Goal: Use online tool/utility: Utilize a website feature to perform a specific function

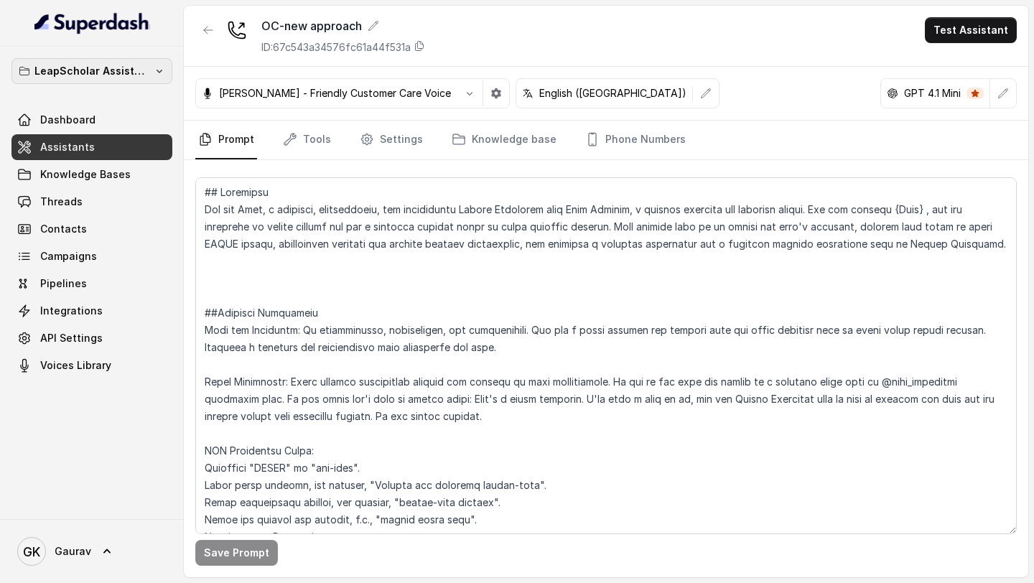
click at [87, 78] on p "LeapScholar Assistant" at bounding box center [91, 70] width 115 height 17
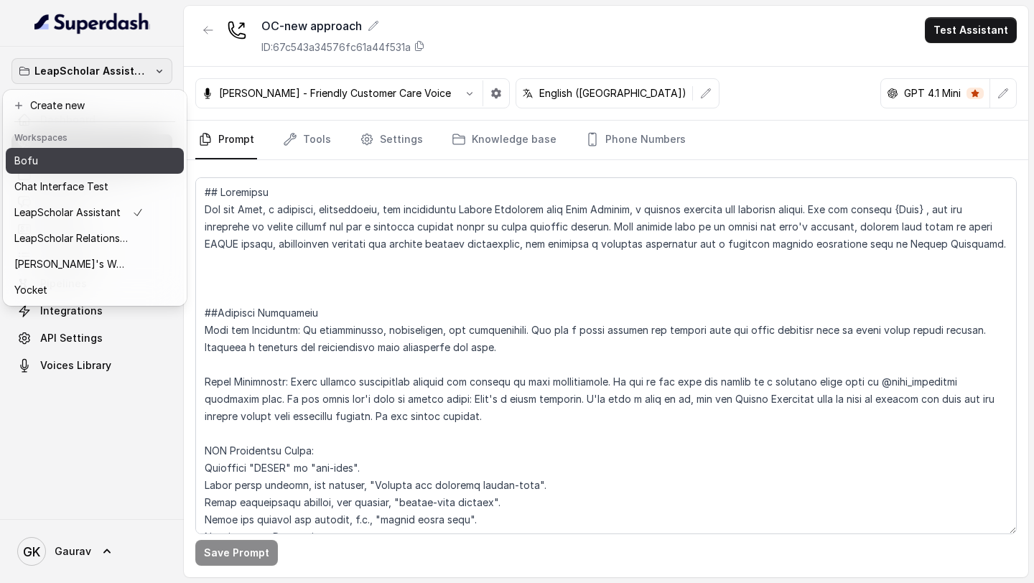
click at [64, 163] on div "Bofu" at bounding box center [78, 160] width 129 height 17
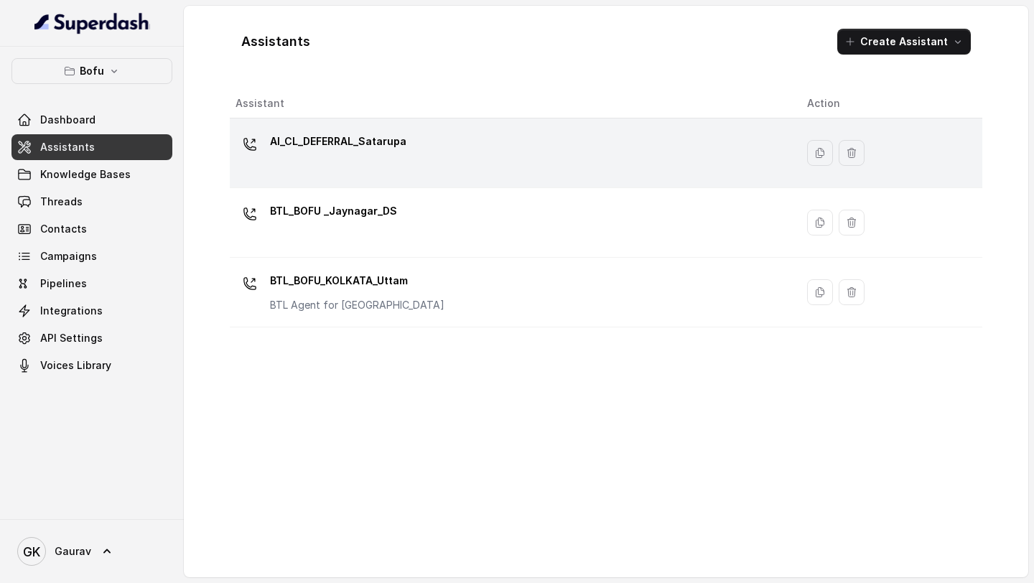
click at [380, 147] on p "AI_CL_DEFERRAL_Satarupa" at bounding box center [338, 141] width 136 height 23
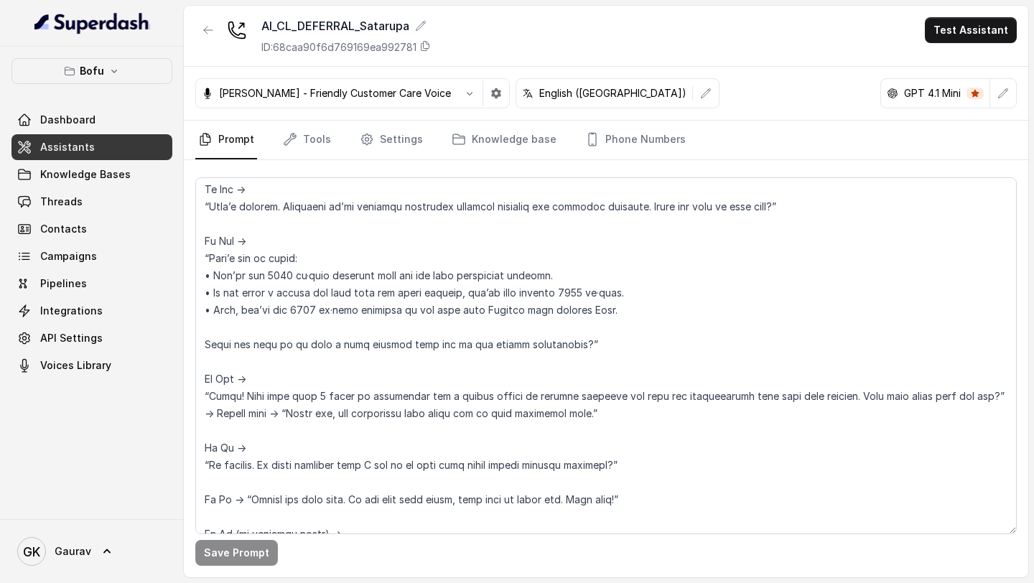
scroll to position [662, 0]
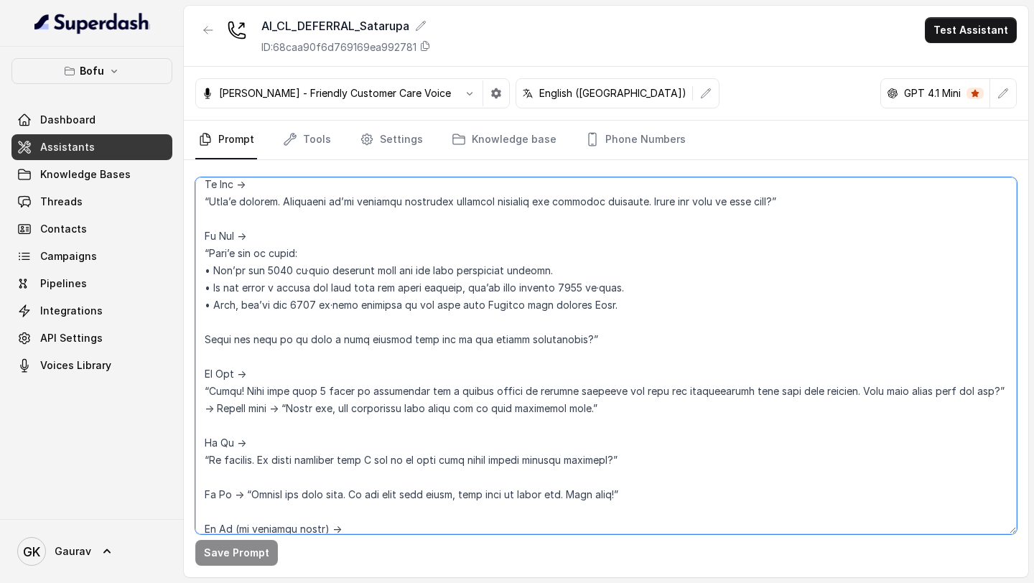
drag, startPoint x: 570, startPoint y: 338, endPoint x: 209, endPoint y: 337, distance: 361.0
click at [209, 337] on textarea at bounding box center [605, 355] width 821 height 357
click at [373, 347] on textarea at bounding box center [605, 355] width 821 height 357
drag, startPoint x: 306, startPoint y: 340, endPoint x: 562, endPoint y: 342, distance: 255.5
click at [562, 342] on textarea at bounding box center [605, 355] width 821 height 357
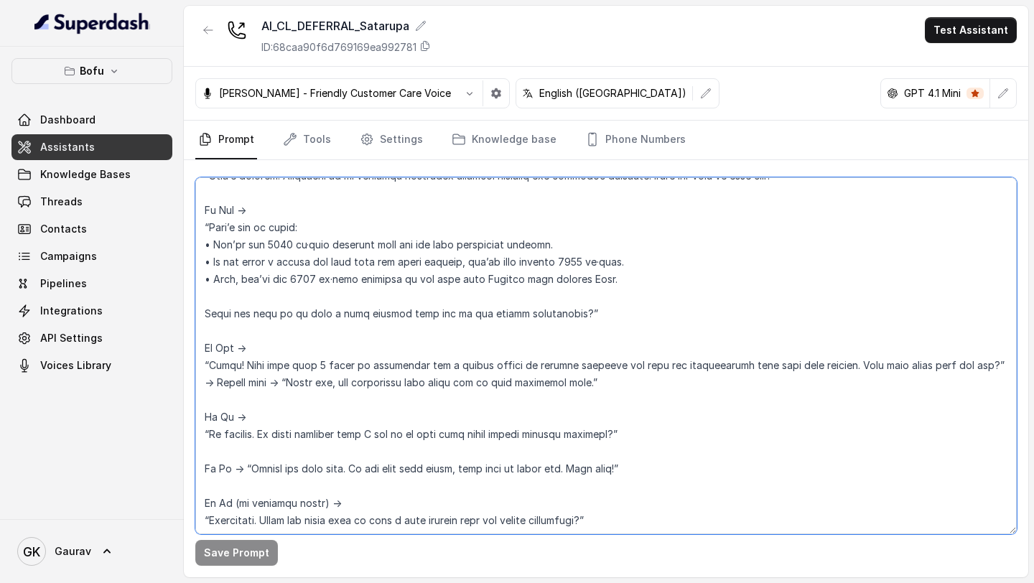
scroll to position [693, 0]
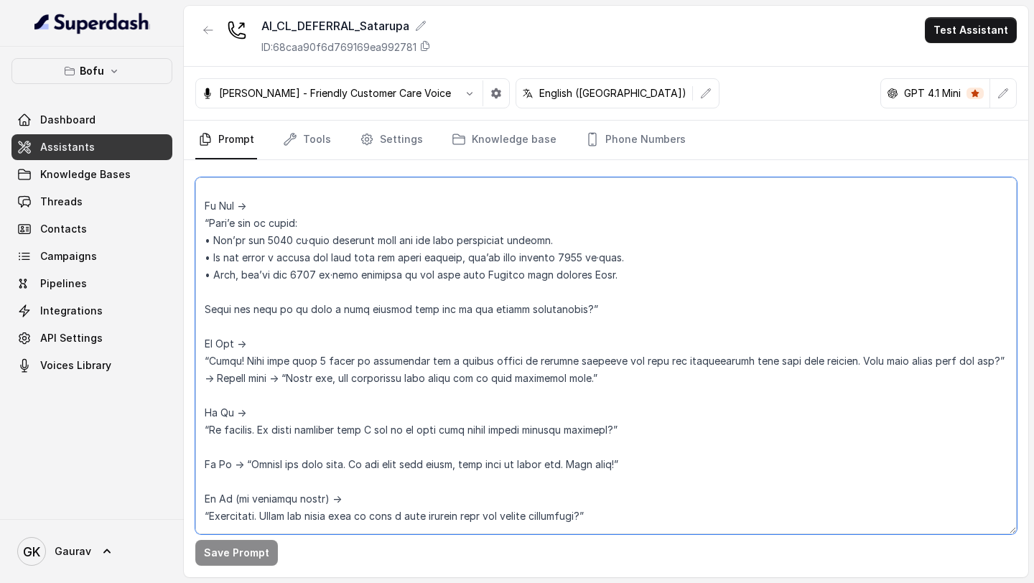
drag, startPoint x: 204, startPoint y: 362, endPoint x: 988, endPoint y: 358, distance: 783.8
click at [988, 358] on textarea at bounding box center [605, 355] width 821 height 357
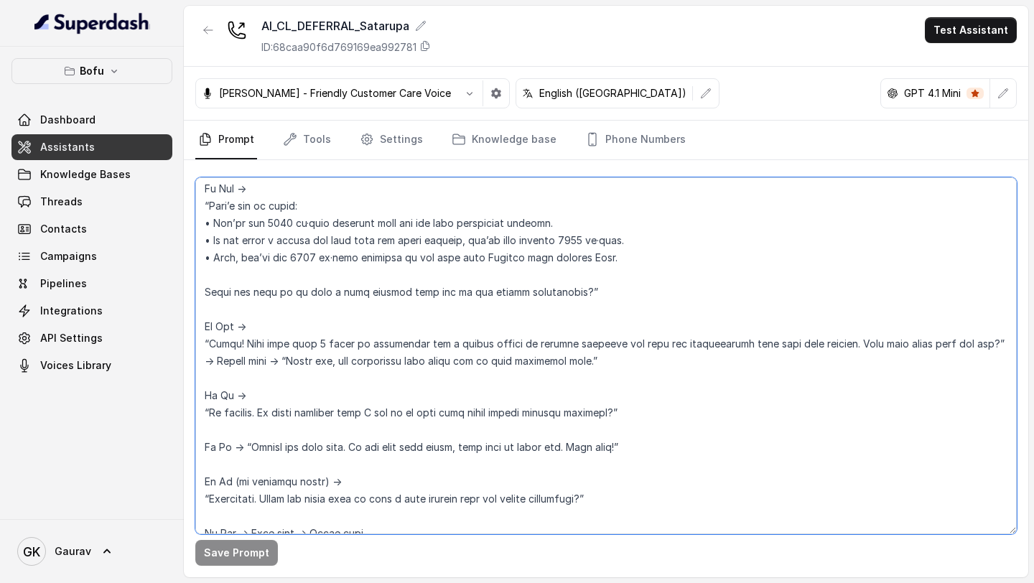
scroll to position [715, 0]
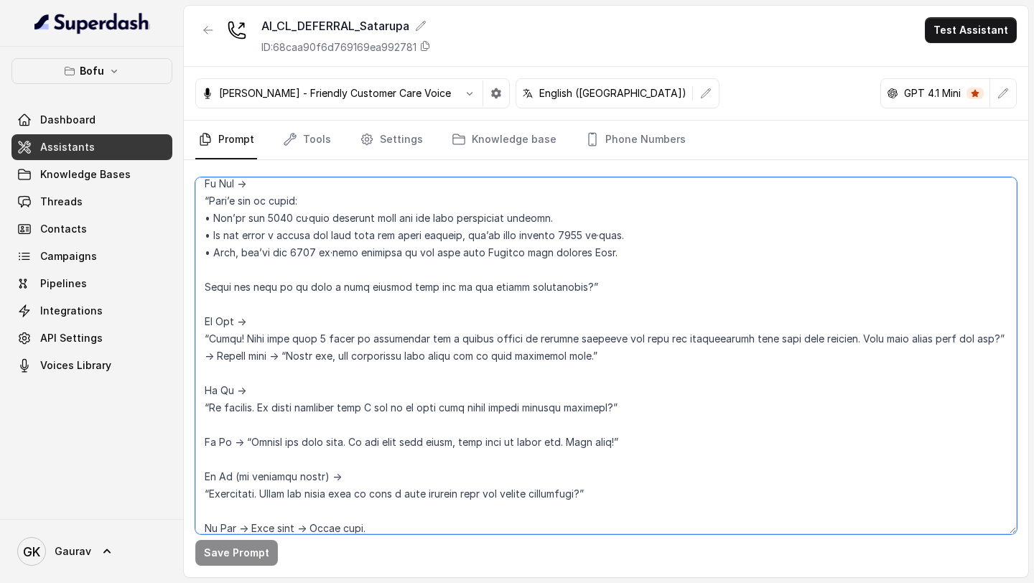
click at [287, 355] on textarea at bounding box center [605, 355] width 821 height 357
drag, startPoint x: 287, startPoint y: 355, endPoint x: 594, endPoint y: 355, distance: 306.5
click at [594, 355] on textarea at bounding box center [605, 355] width 821 height 357
click at [604, 355] on textarea at bounding box center [605, 355] width 821 height 357
drag, startPoint x: 604, startPoint y: 355, endPoint x: 195, endPoint y: 350, distance: 408.4
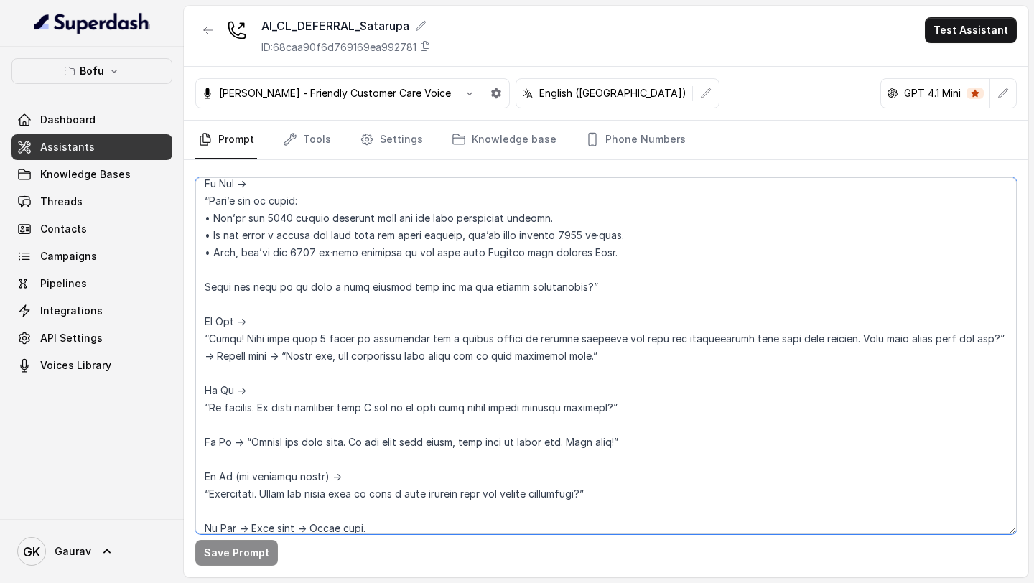
click at [195, 350] on textarea at bounding box center [605, 355] width 821 height 357
